Goal: Check status: Check status

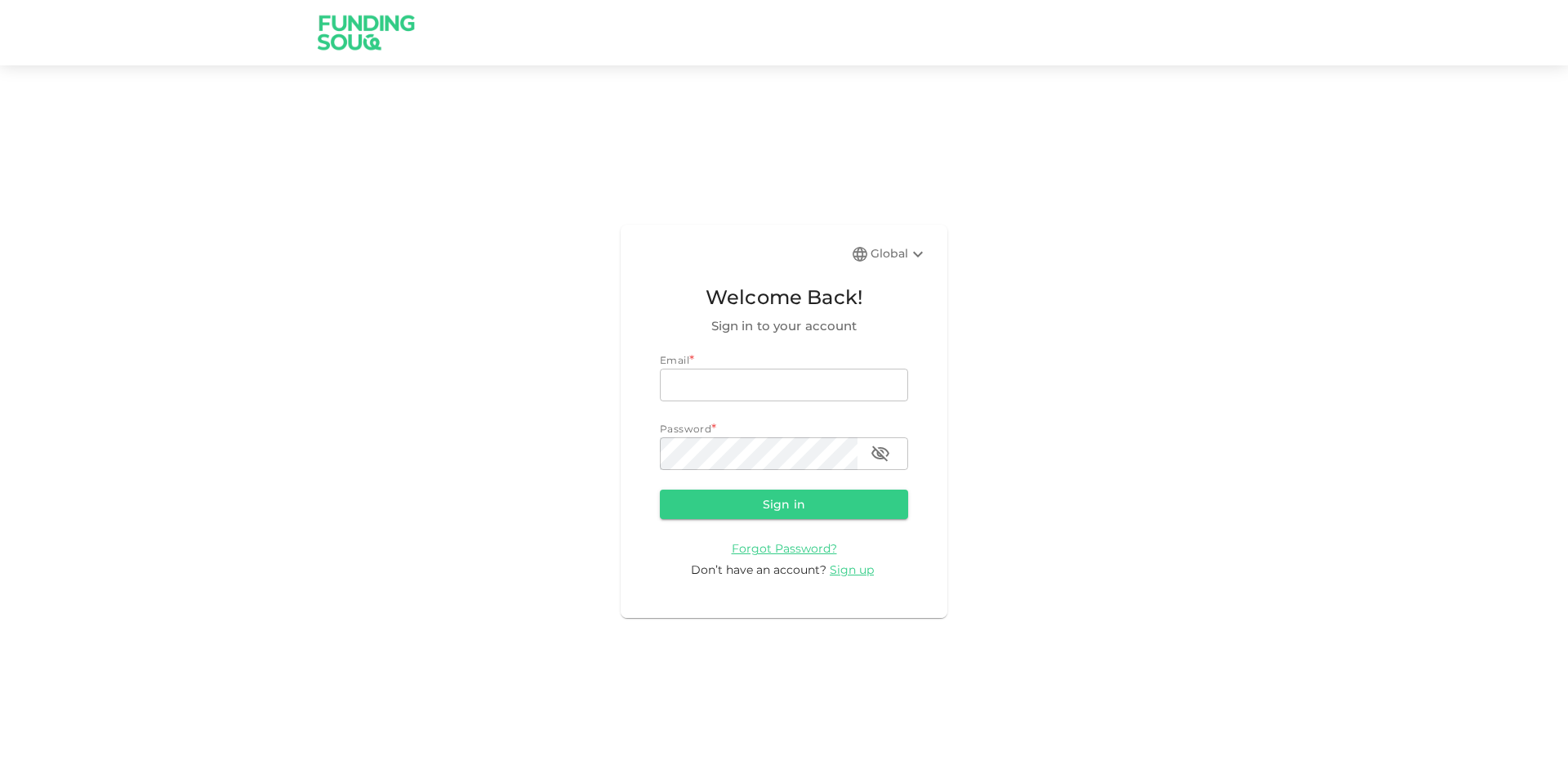
type input "[EMAIL_ADDRESS][DOMAIN_NAME]"
click at [761, 506] on button "Sign in" at bounding box center [784, 504] width 249 height 29
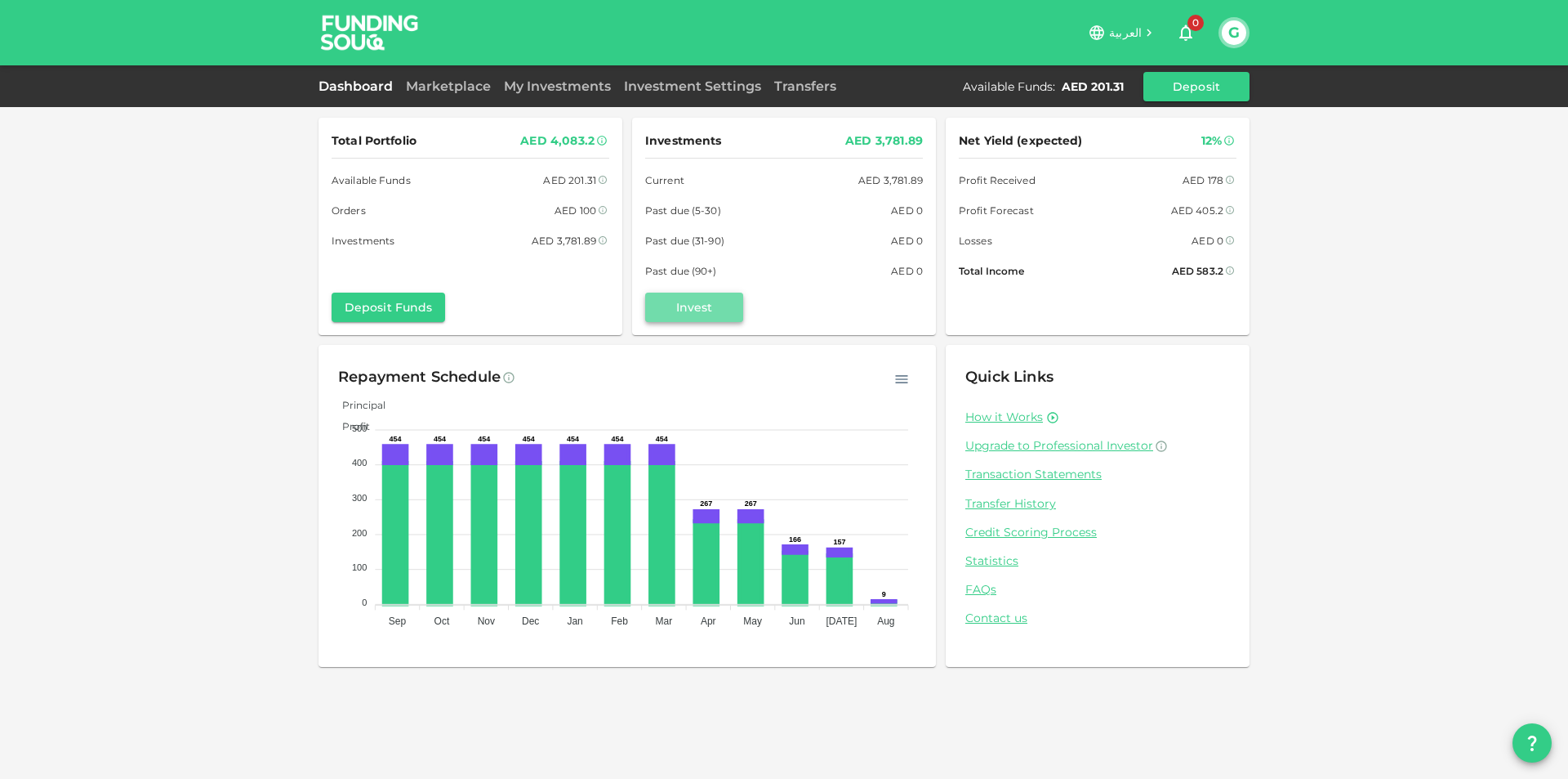
click at [707, 313] on button "Invest" at bounding box center [694, 307] width 98 height 29
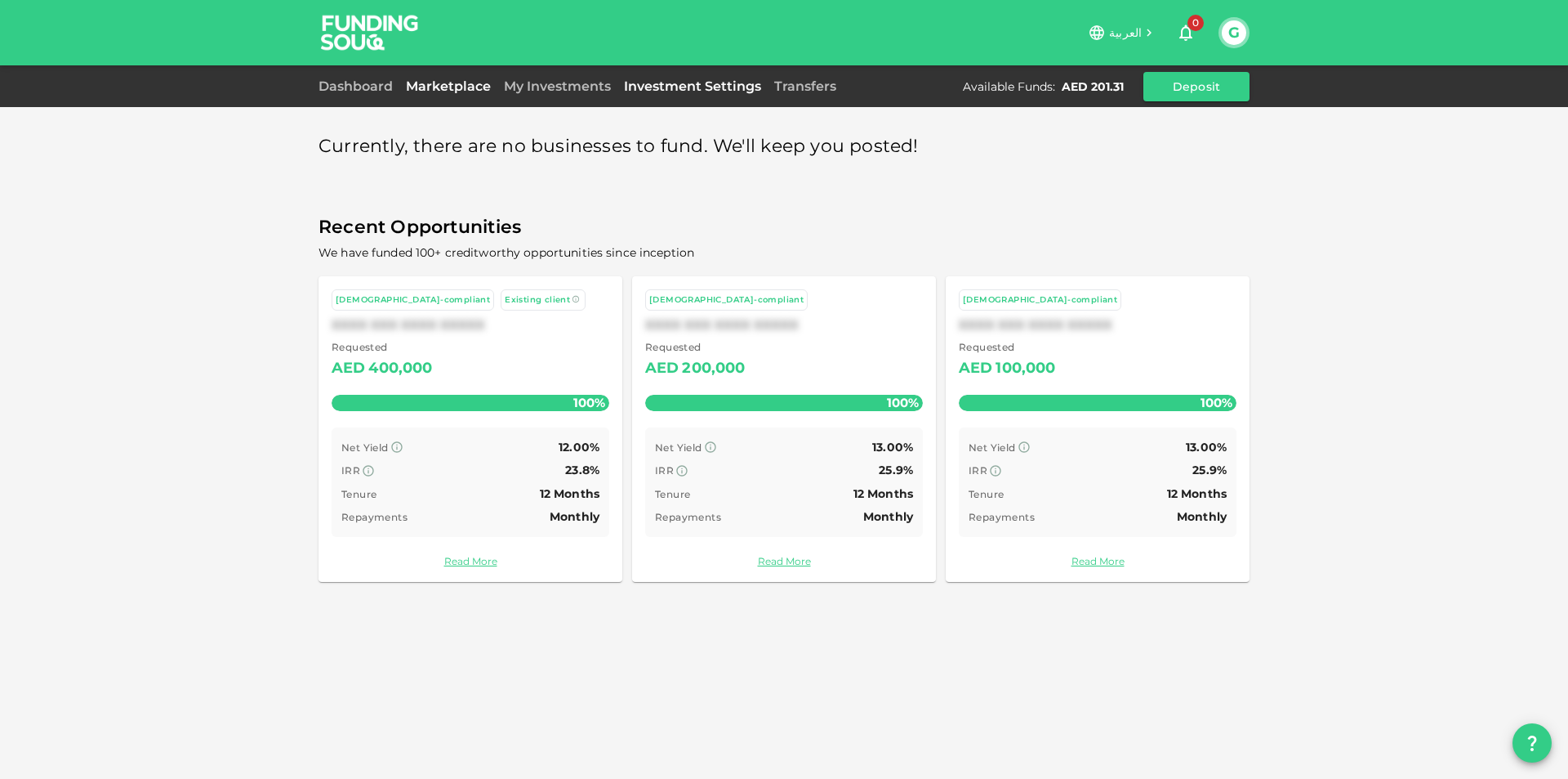
click at [709, 90] on link "Investment Settings" at bounding box center [692, 86] width 150 height 15
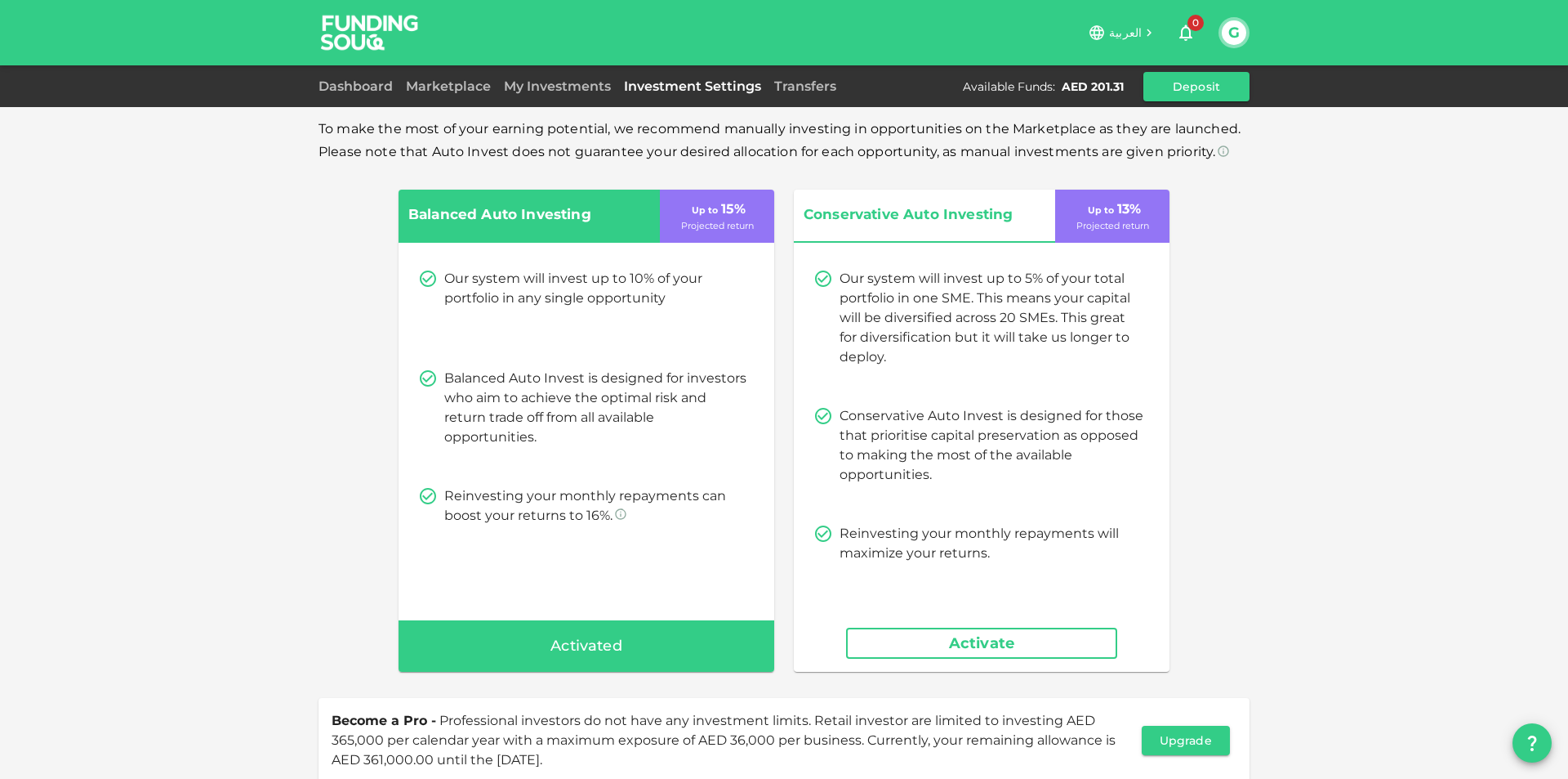
click at [534, 76] on div "My Investments" at bounding box center [557, 86] width 120 height 19
click at [538, 82] on link "My Investments" at bounding box center [557, 86] width 120 height 15
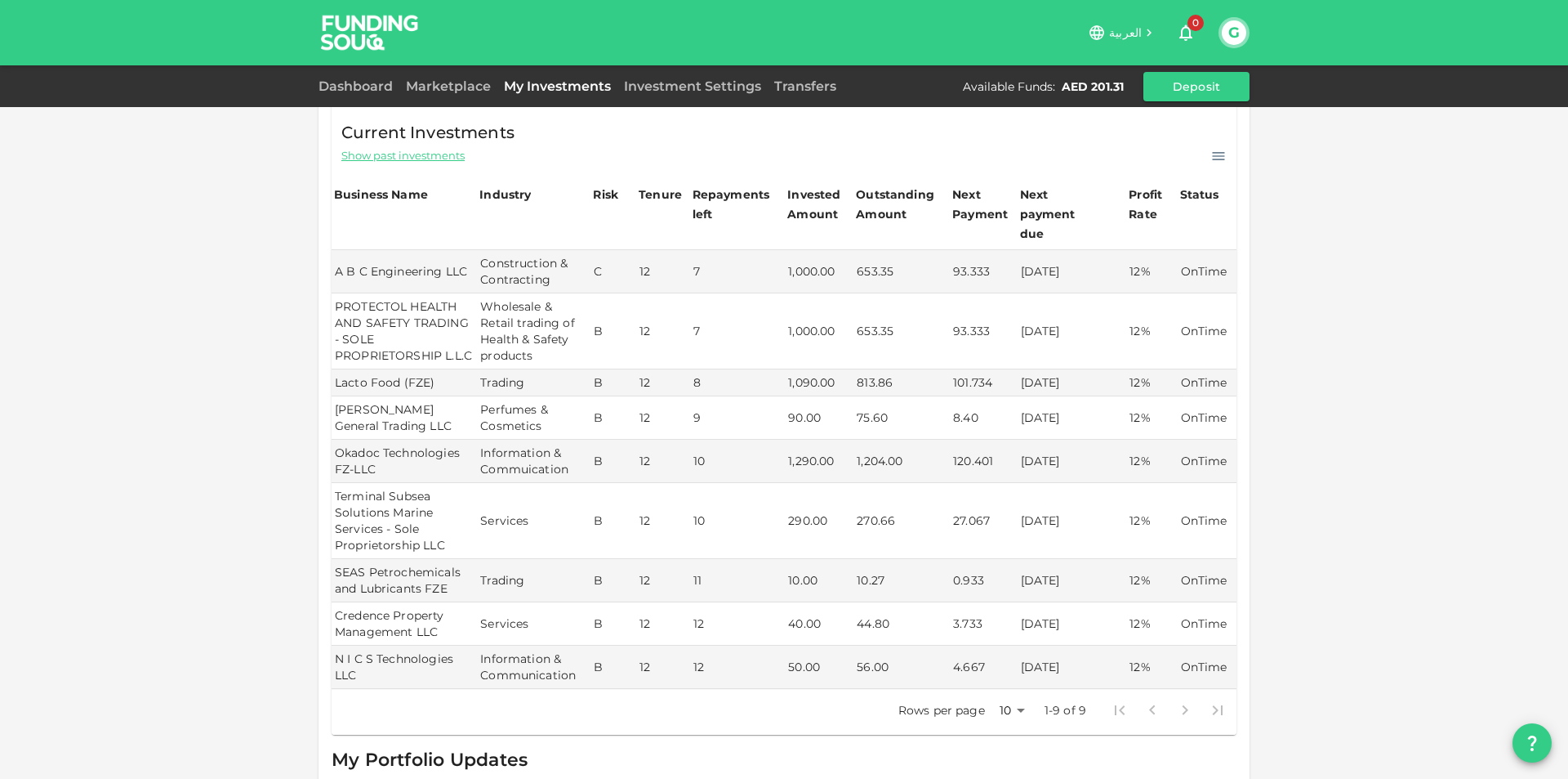
scroll to position [204, 0]
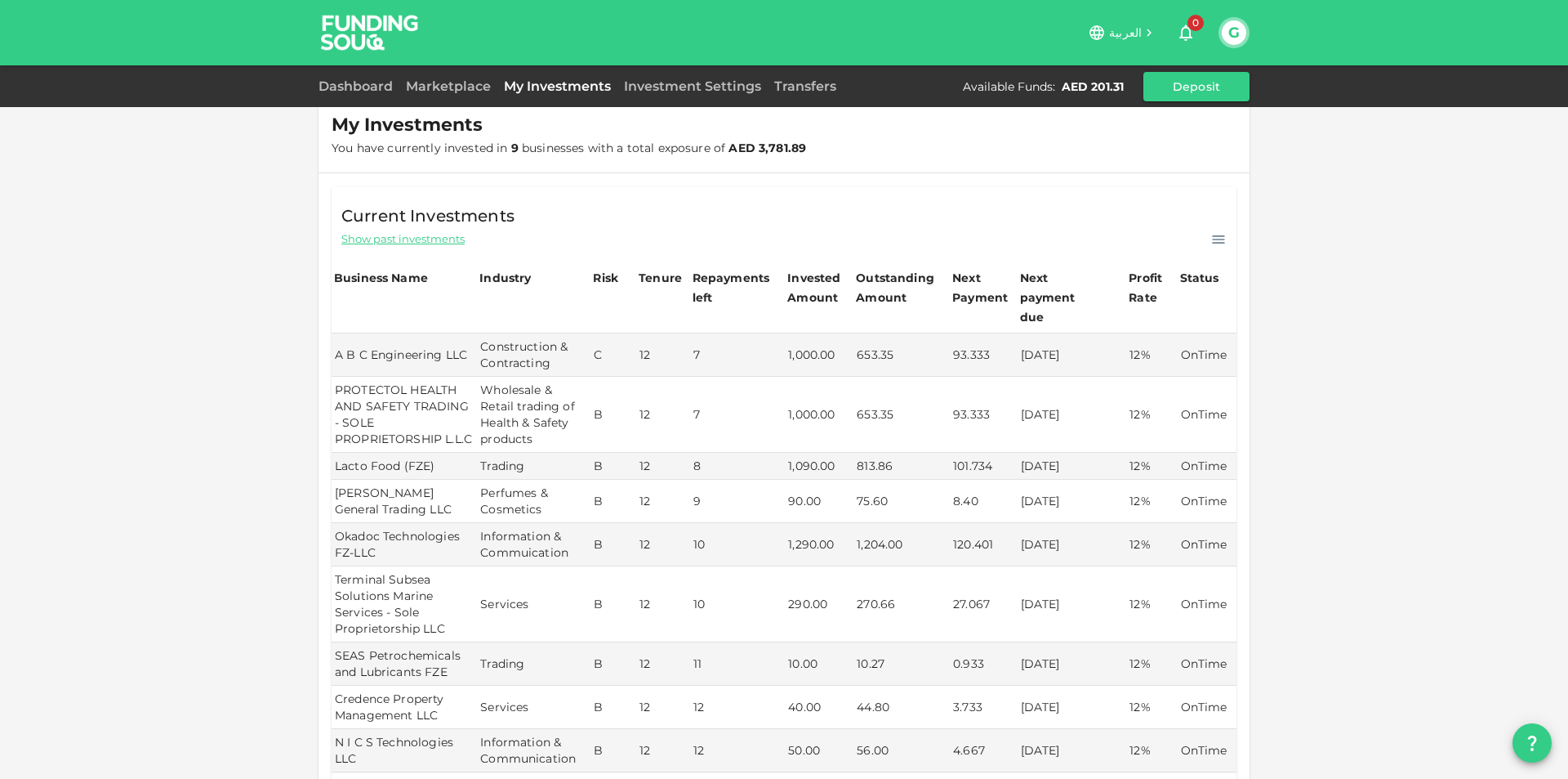
click at [427, 236] on span "Show past investments" at bounding box center [403, 239] width 123 height 15
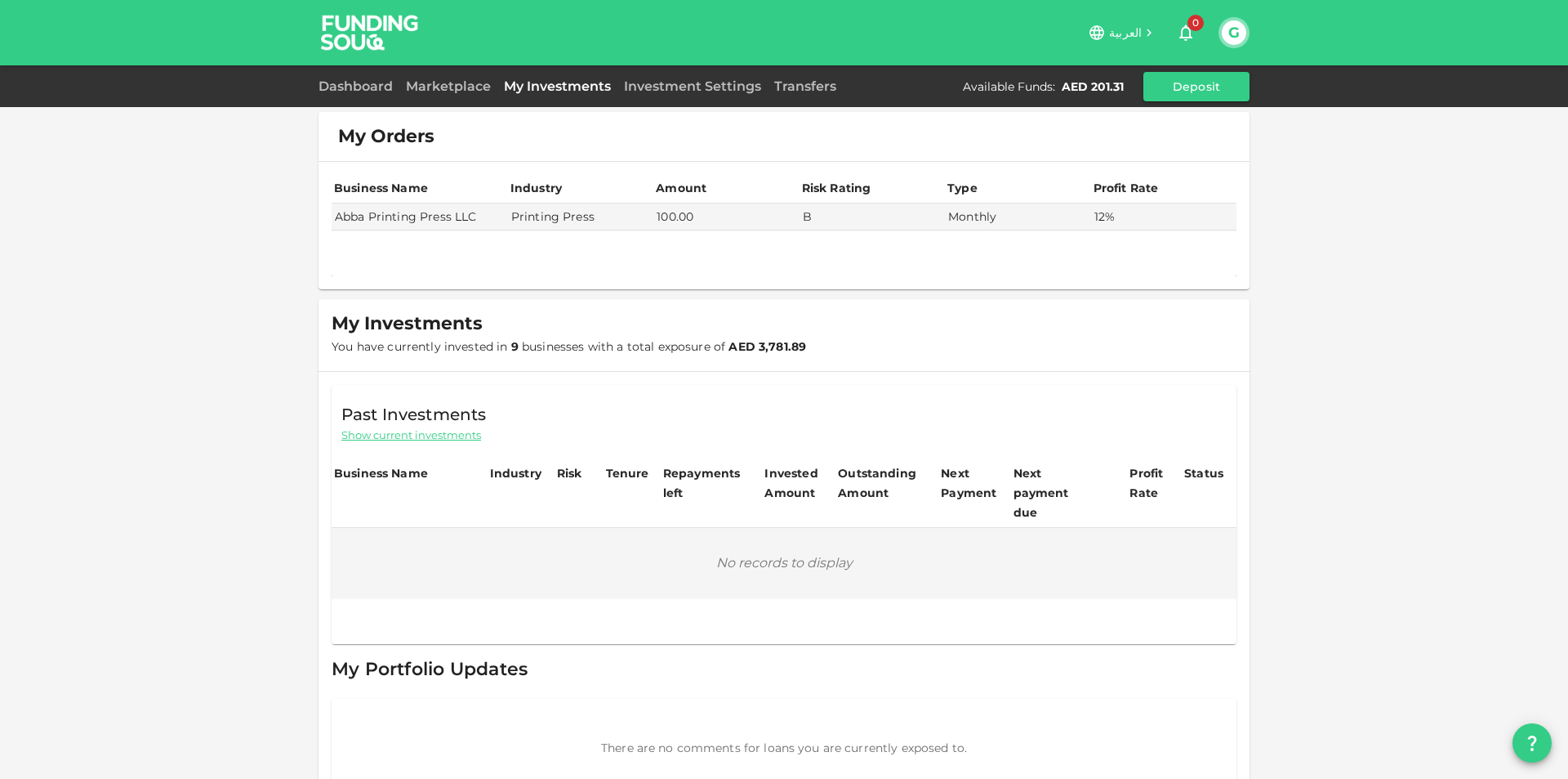
scroll to position [0, 0]
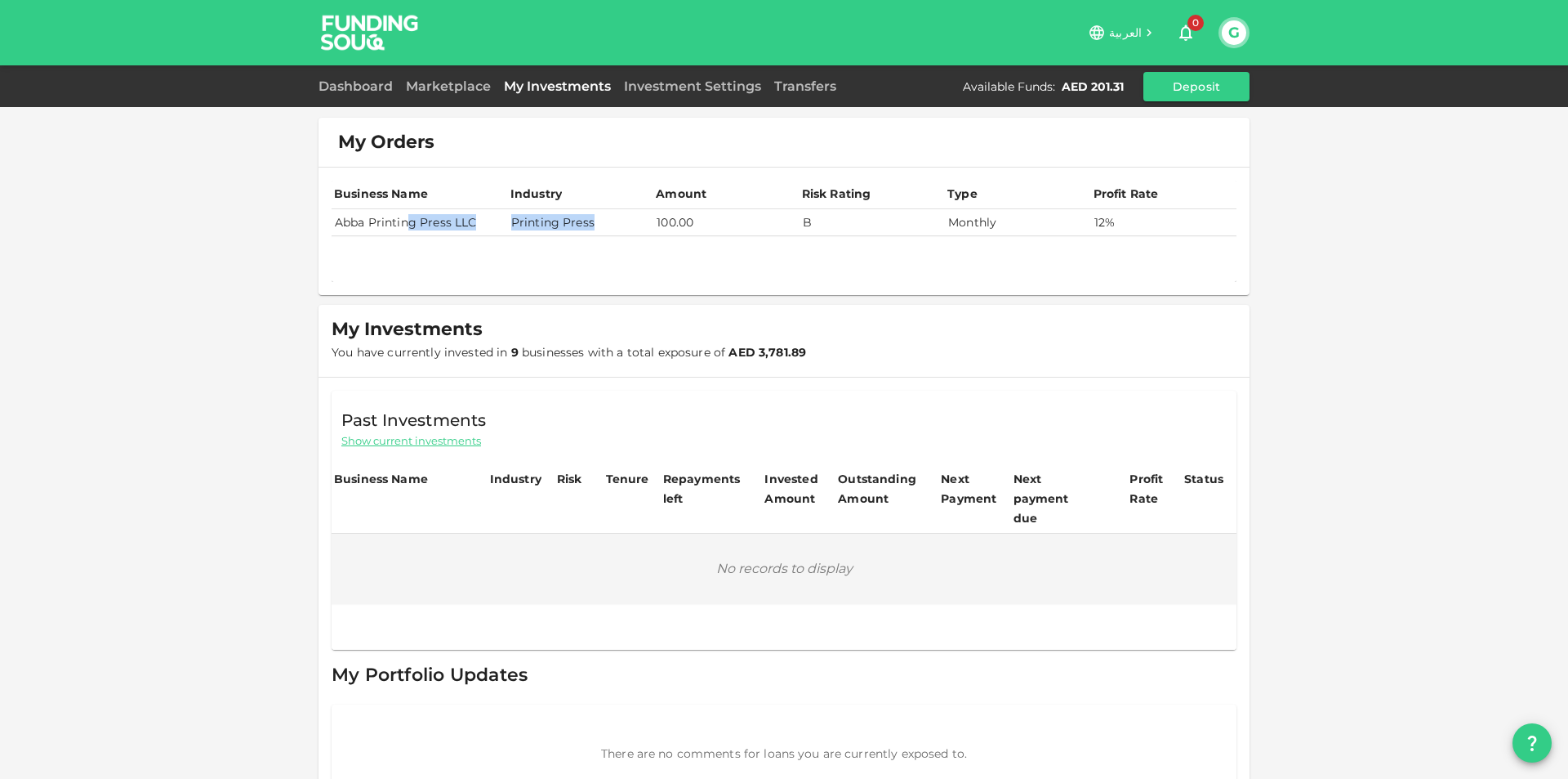
drag, startPoint x: 401, startPoint y: 224, endPoint x: 713, endPoint y: 233, distance: 312.1
click at [713, 233] on tr "Abba Printing Press LLC Printing Press 100.00 B Monthly 12%" at bounding box center [784, 223] width 905 height 27
click at [1415, 388] on div "My Orders Business Name Industry Amount Risk Rating Type Profit Rate Abba Print…" at bounding box center [784, 413] width 1568 height 825
click at [706, 85] on link "Investment Settings" at bounding box center [692, 86] width 150 height 15
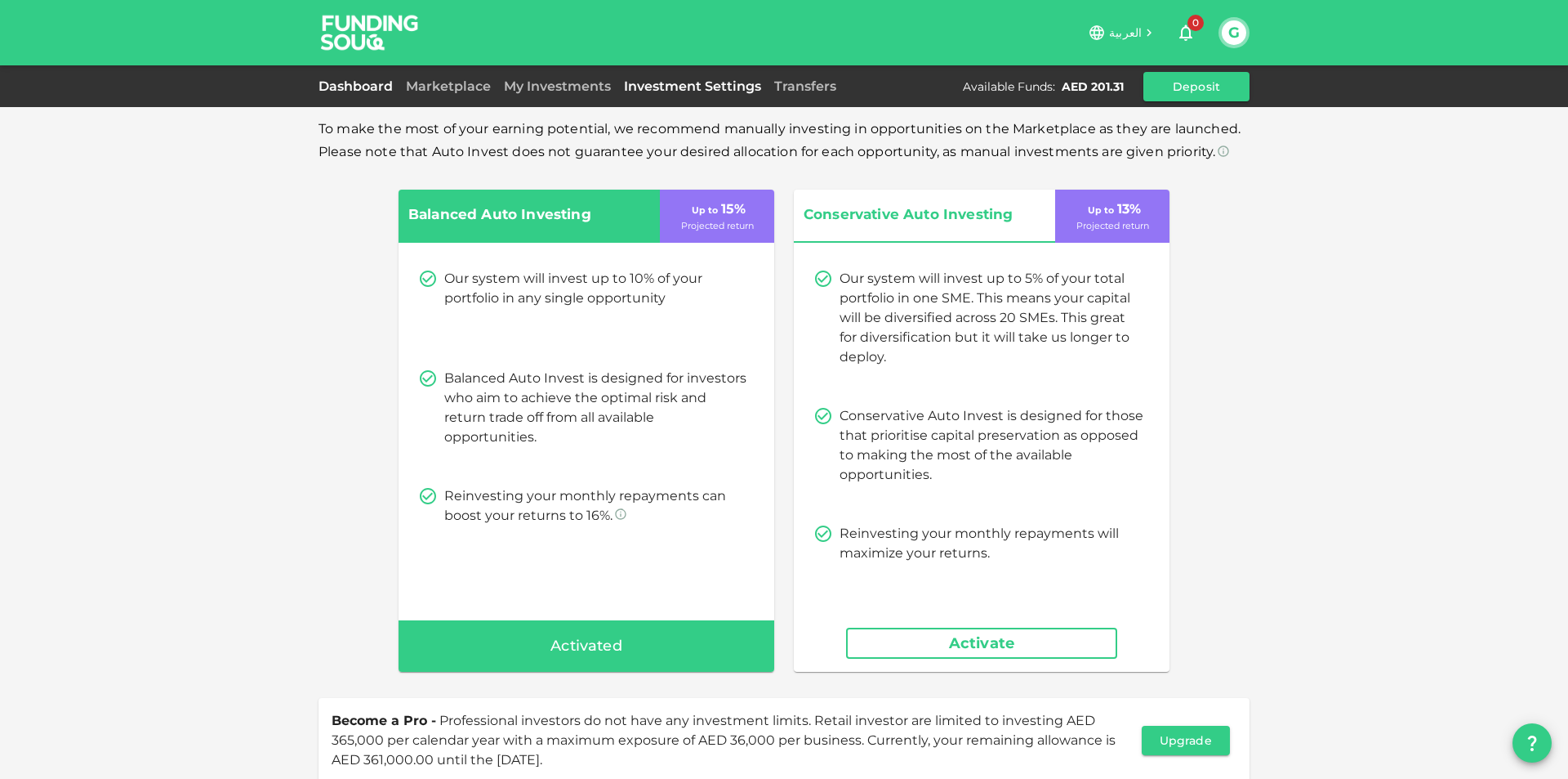
click at [343, 88] on link "Dashboard" at bounding box center [359, 86] width 81 height 15
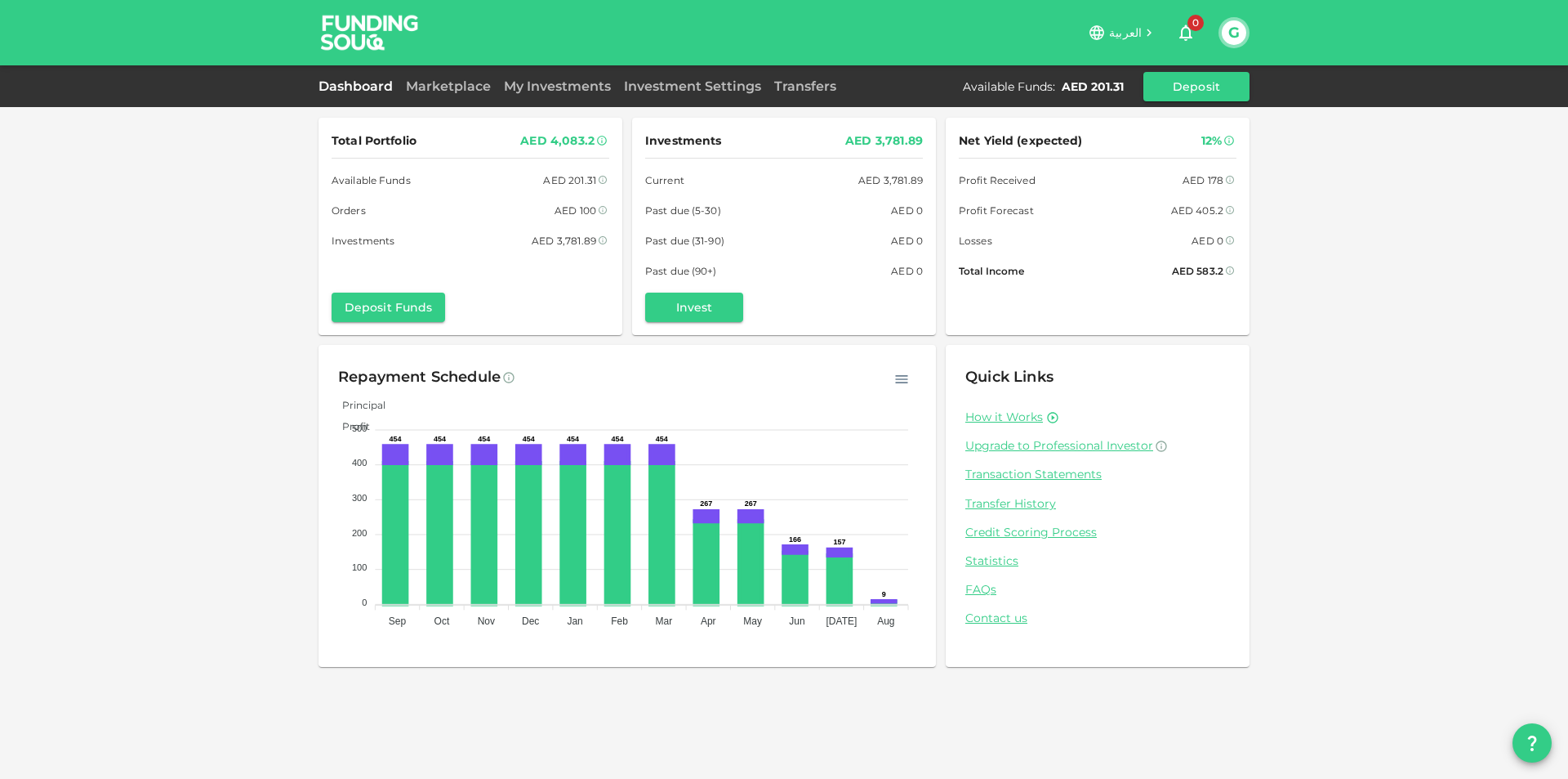
drag, startPoint x: 81, startPoint y: 230, endPoint x: 106, endPoint y: 239, distance: 26.6
click at [82, 230] on div "Total Portfolio AED 4,083.2 Available Funds AED 201.31 Orders AED 100 Investmen…" at bounding box center [784, 389] width 1568 height 779
